Goal: Task Accomplishment & Management: Manage account settings

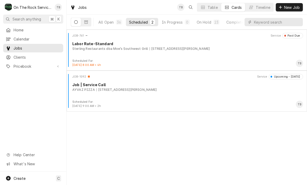
click at [110, 22] on div "All Open" at bounding box center [105, 21] width 15 height 5
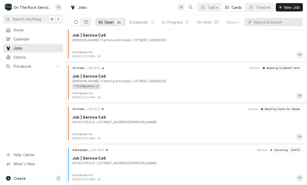
scroll to position [1322, 0]
click at [232, 129] on div "On Hold JOB-1073 Service Awaiting Client Go-Ahead Job | Service Call AYVAZ PIZZ…" at bounding box center [187, 120] width 236 height 26
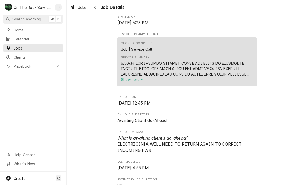
scroll to position [187, 0]
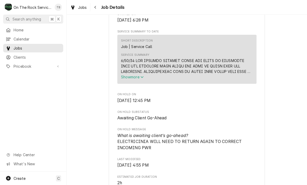
click at [98, 6] on div "Navigate back" at bounding box center [95, 7] width 5 height 5
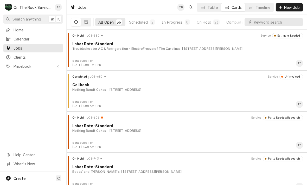
click at [207, 22] on div "On Hold" at bounding box center [203, 21] width 15 height 5
